Goal: Task Accomplishment & Management: Manage account settings

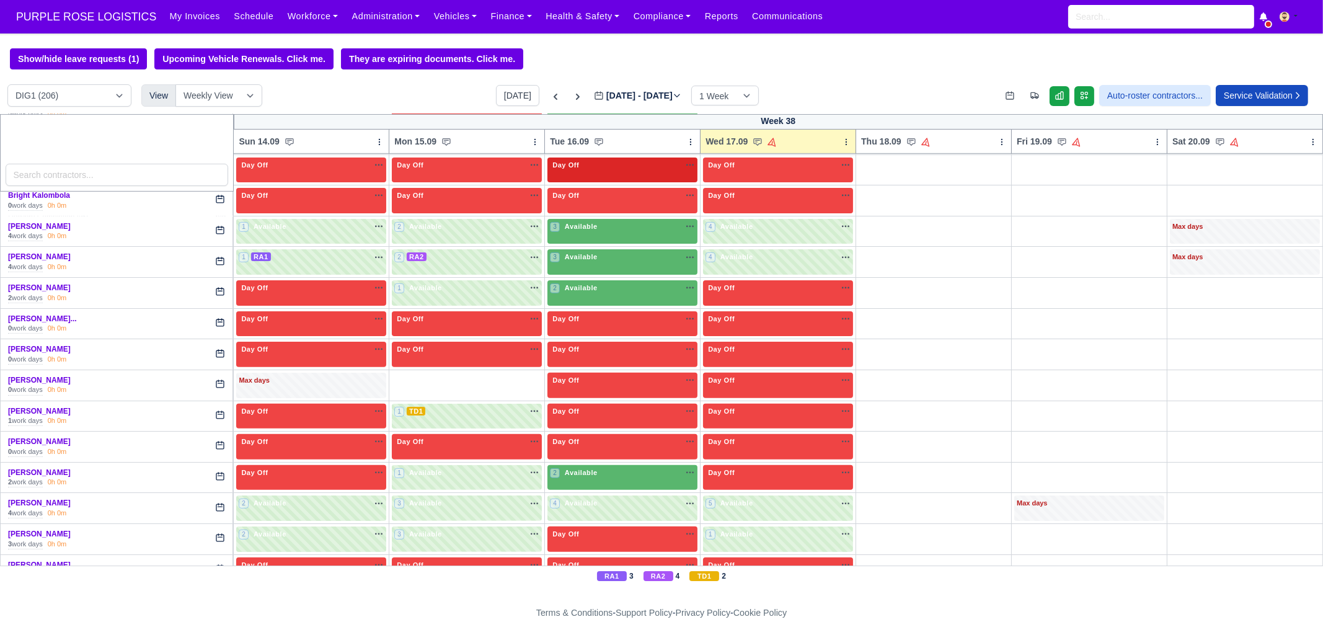
scroll to position [775, 0]
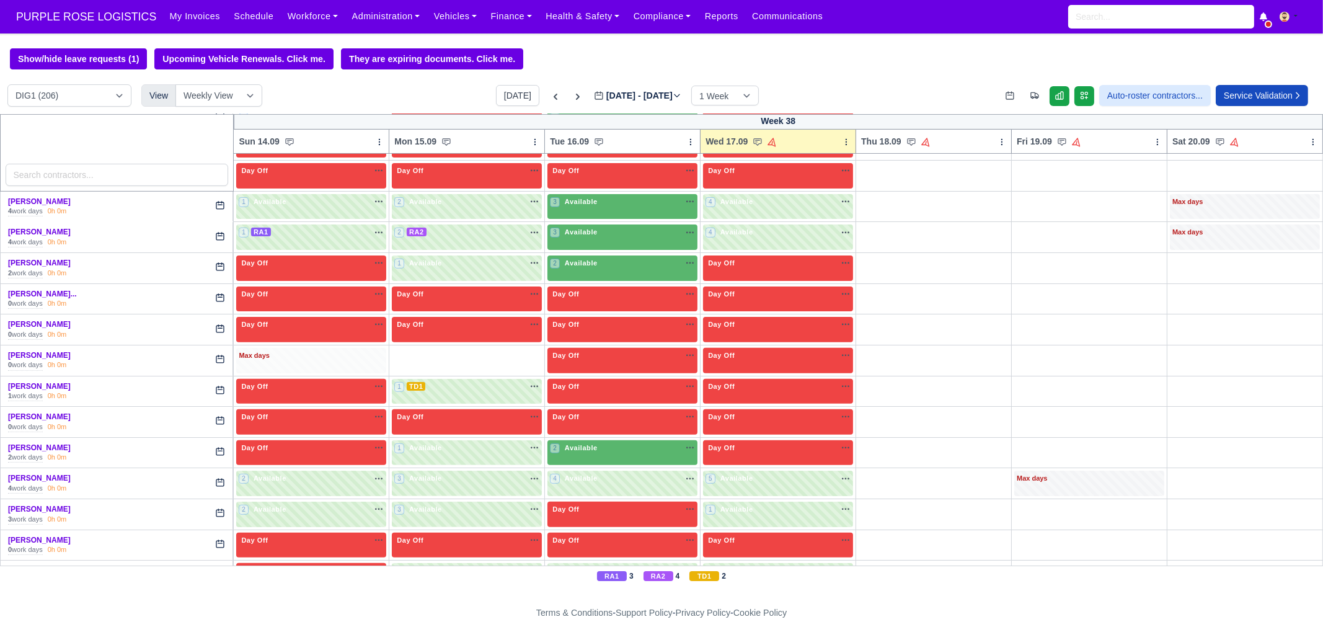
click at [262, 350] on div "Max days" at bounding box center [311, 355] width 145 height 11
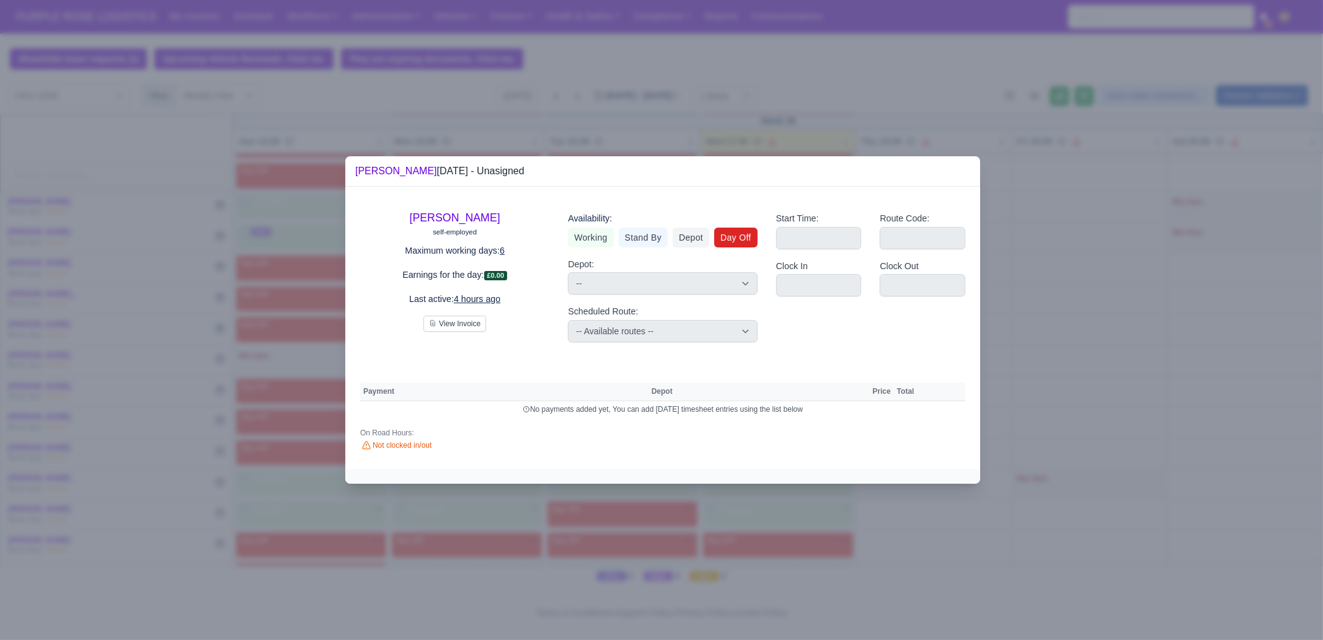
click at [744, 239] on link "Day Off" at bounding box center [735, 237] width 43 height 20
select select
select select "na"
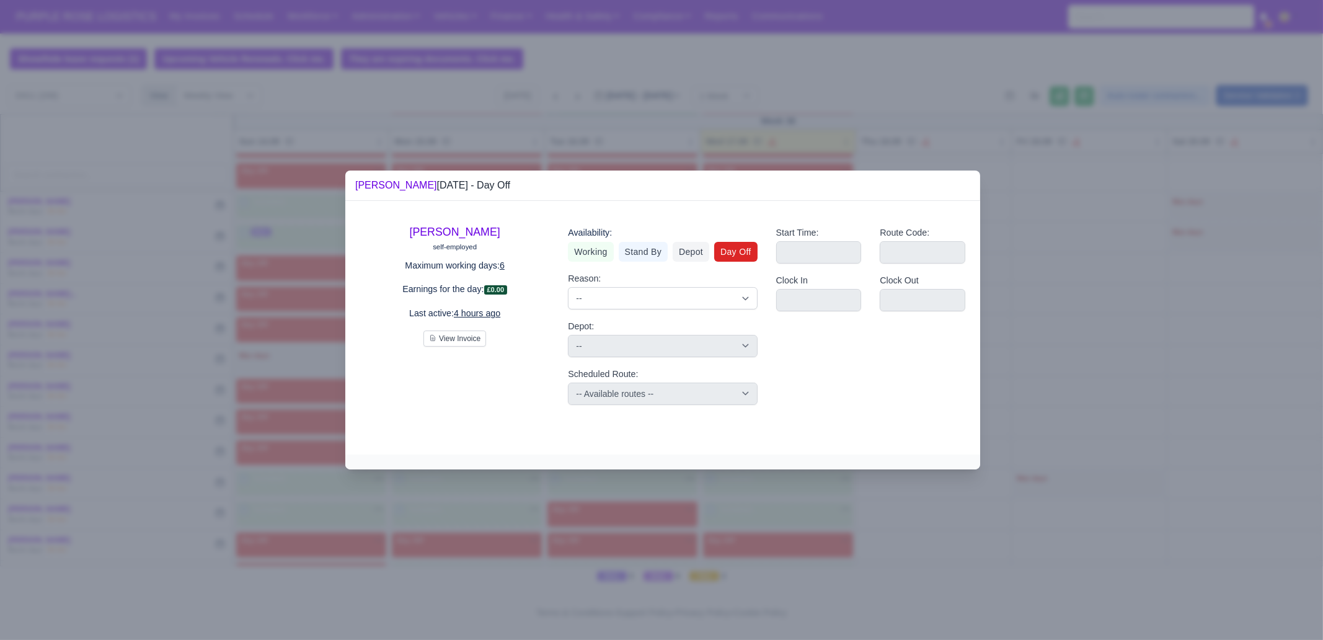
click at [1094, 389] on div at bounding box center [661, 320] width 1323 height 640
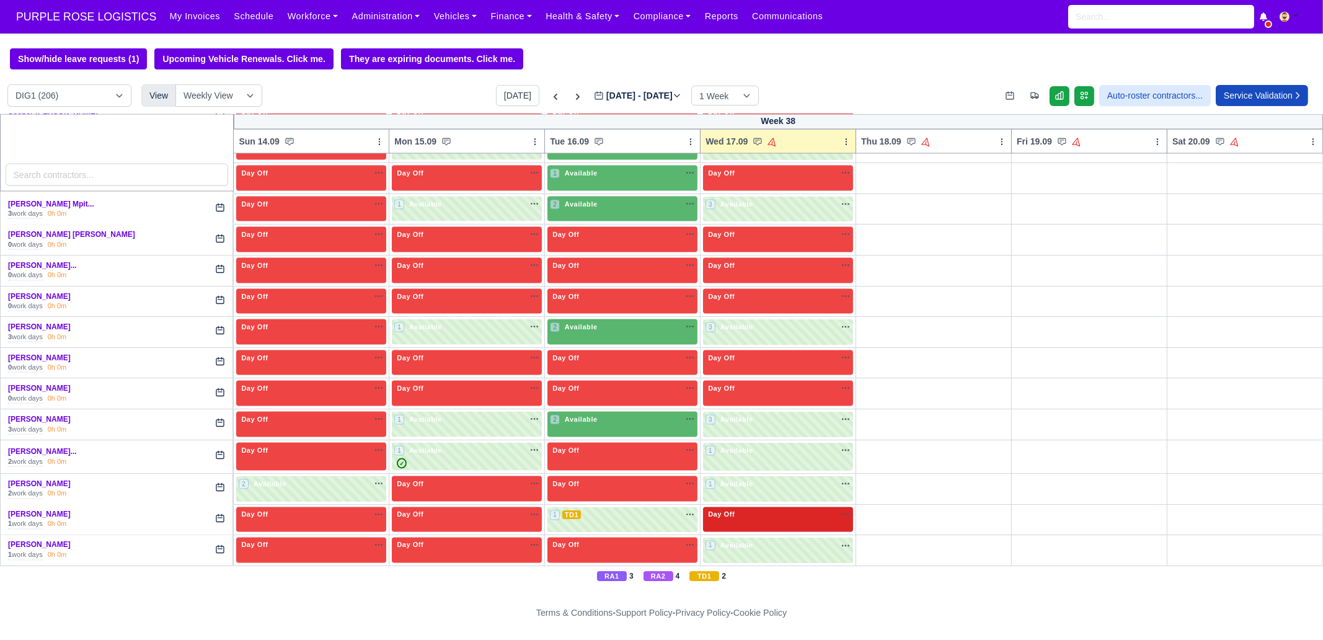
scroll to position [3600, 0]
